Goal: Use online tool/utility: Utilize a website feature to perform a specific function

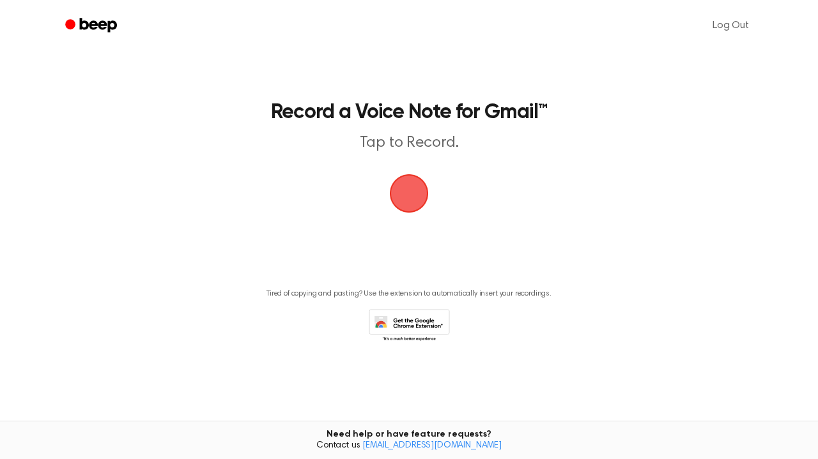
click at [410, 189] on span "button" at bounding box center [409, 194] width 36 height 36
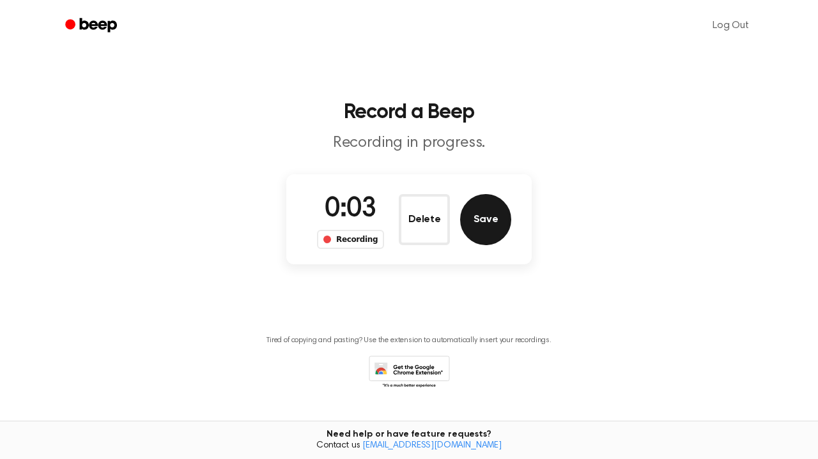
click at [487, 217] on button "Save" at bounding box center [485, 219] width 51 height 51
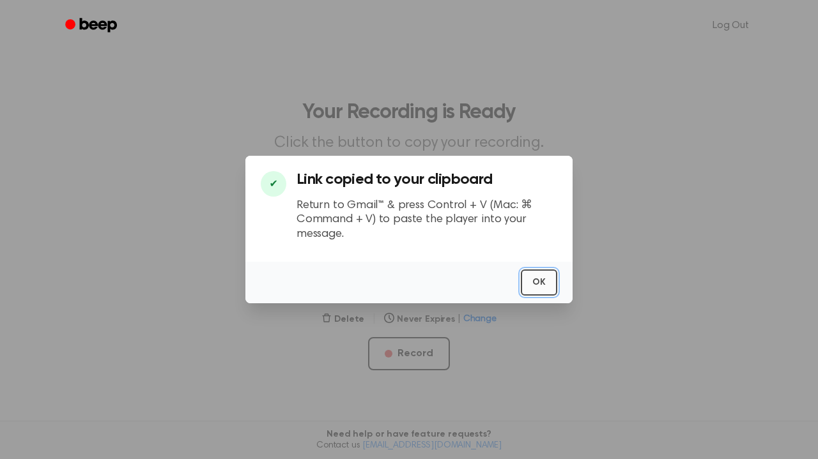
click at [551, 279] on button "OK" at bounding box center [539, 283] width 36 height 26
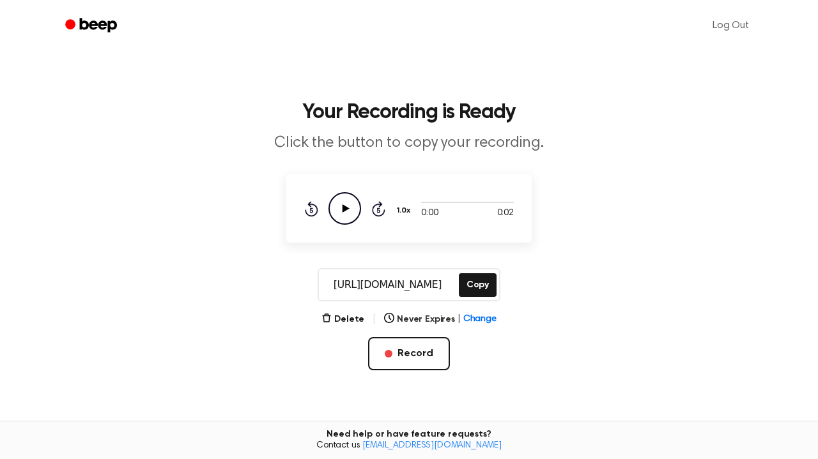
click at [345, 208] on icon at bounding box center [345, 208] width 7 height 8
click at [387, 348] on button "Record" at bounding box center [408, 353] width 81 height 33
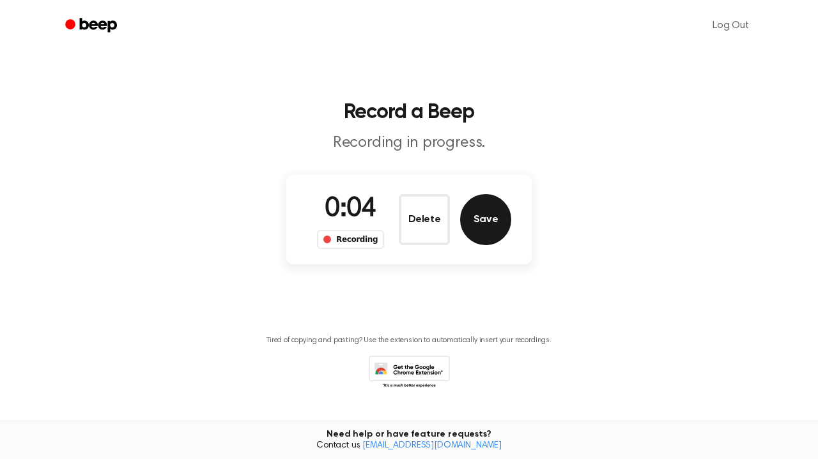
click at [483, 222] on button "Save" at bounding box center [485, 219] width 51 height 51
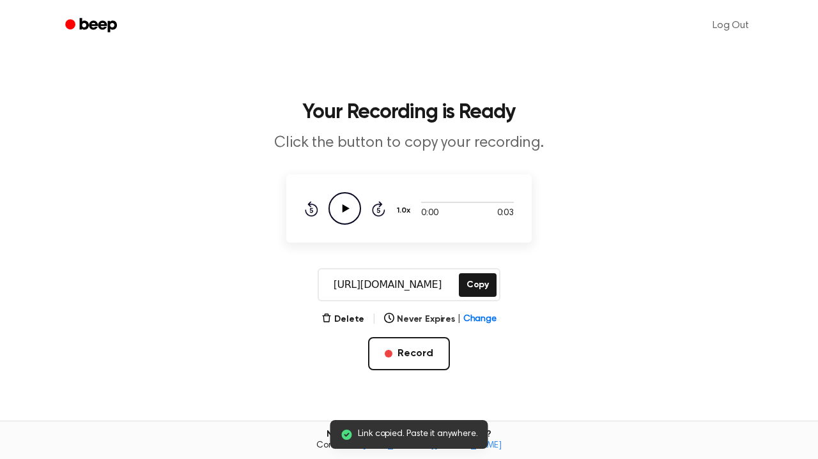
click at [326, 213] on div "Rewind 5 seconds Play Audio Skip 5 seconds" at bounding box center [344, 208] width 81 height 33
click at [353, 206] on icon "Play Audio" at bounding box center [344, 208] width 33 height 33
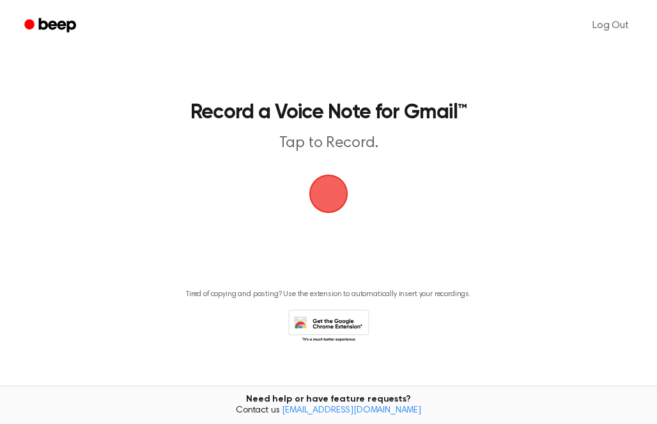
click at [331, 192] on span "button" at bounding box center [329, 194] width 36 height 36
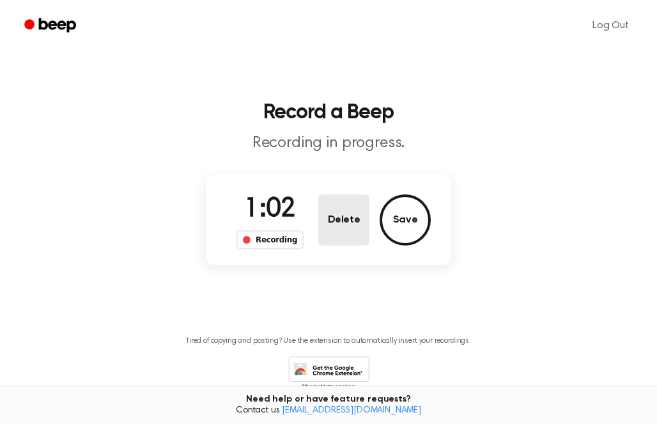
click at [321, 206] on button "Delete" at bounding box center [343, 219] width 51 height 51
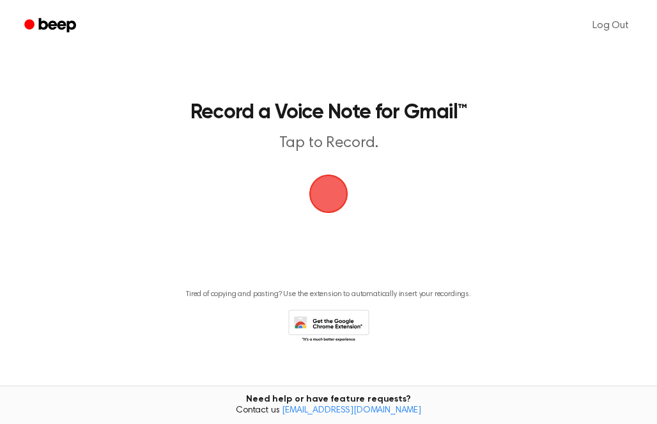
click at [328, 179] on span "button" at bounding box center [329, 194] width 36 height 36
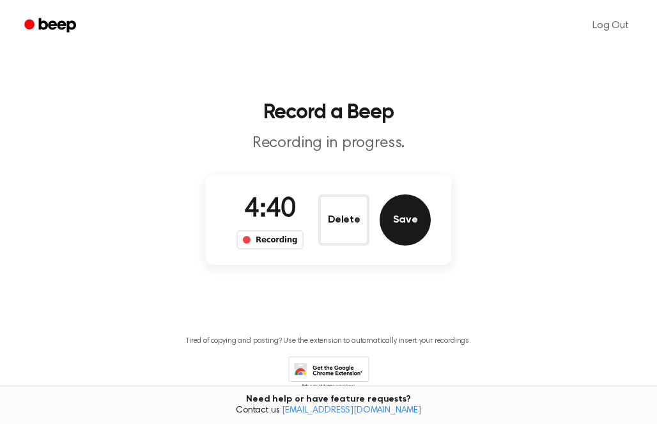
click at [412, 215] on button "Save" at bounding box center [405, 219] width 51 height 51
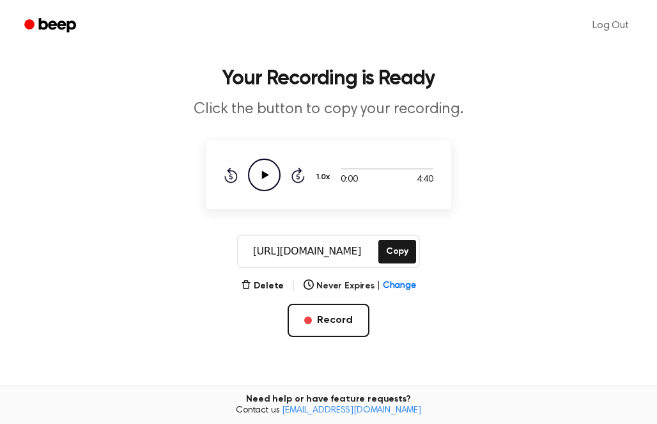
scroll to position [45, 0]
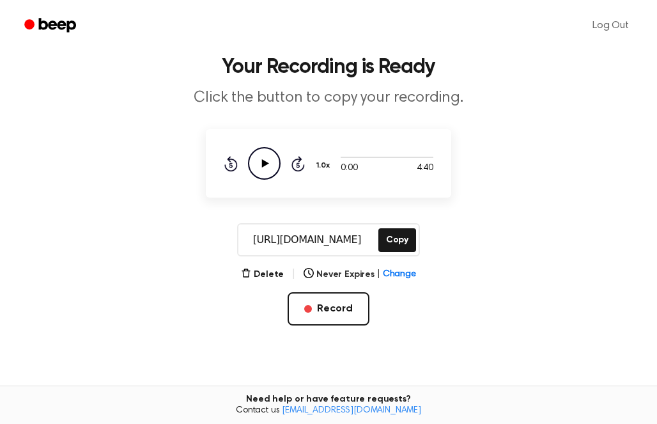
click at [256, 154] on icon "Play Audio" at bounding box center [264, 163] width 33 height 33
click at [270, 161] on icon "Pause Audio" at bounding box center [264, 163] width 33 height 33
click at [399, 235] on button "Copy" at bounding box center [397, 240] width 38 height 24
